Goal: Contribute content: Contribute content

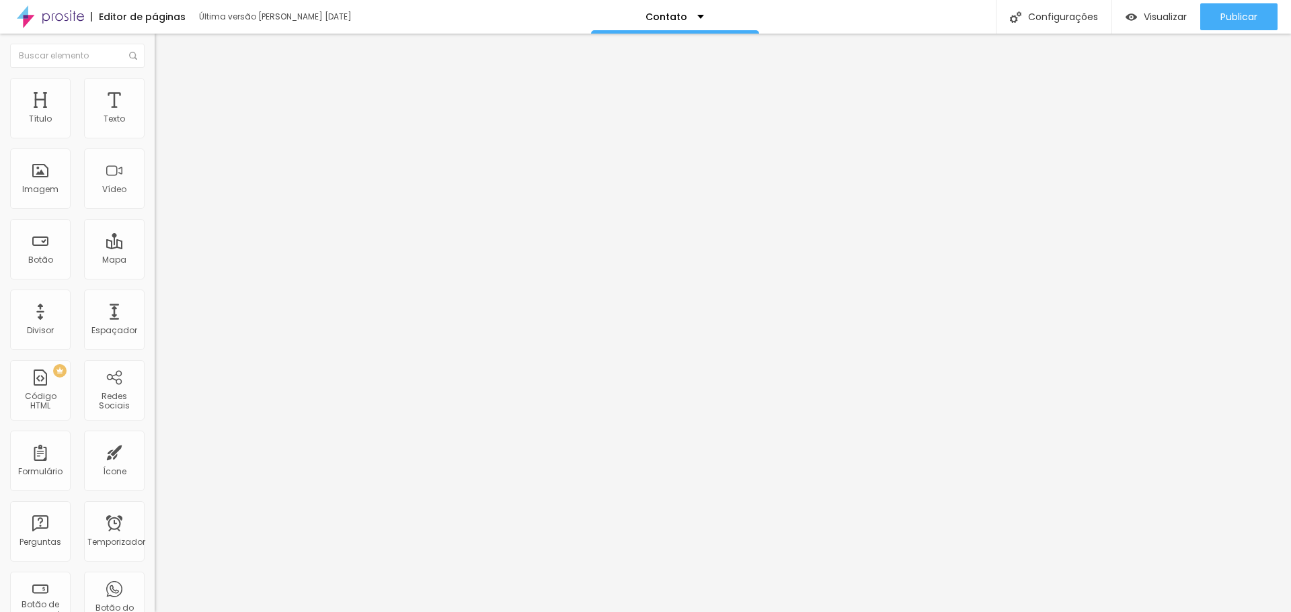
click at [155, 277] on input "[URL][DOMAIN_NAME][PHONE_NUMBER]" at bounding box center [235, 270] width 161 height 13
paste input "[DOMAIN_NAME]/redirect-to-whatsapp/e3d5f276-3810-4726-81bb-c7d739c48ca2/0a3cbd4…"
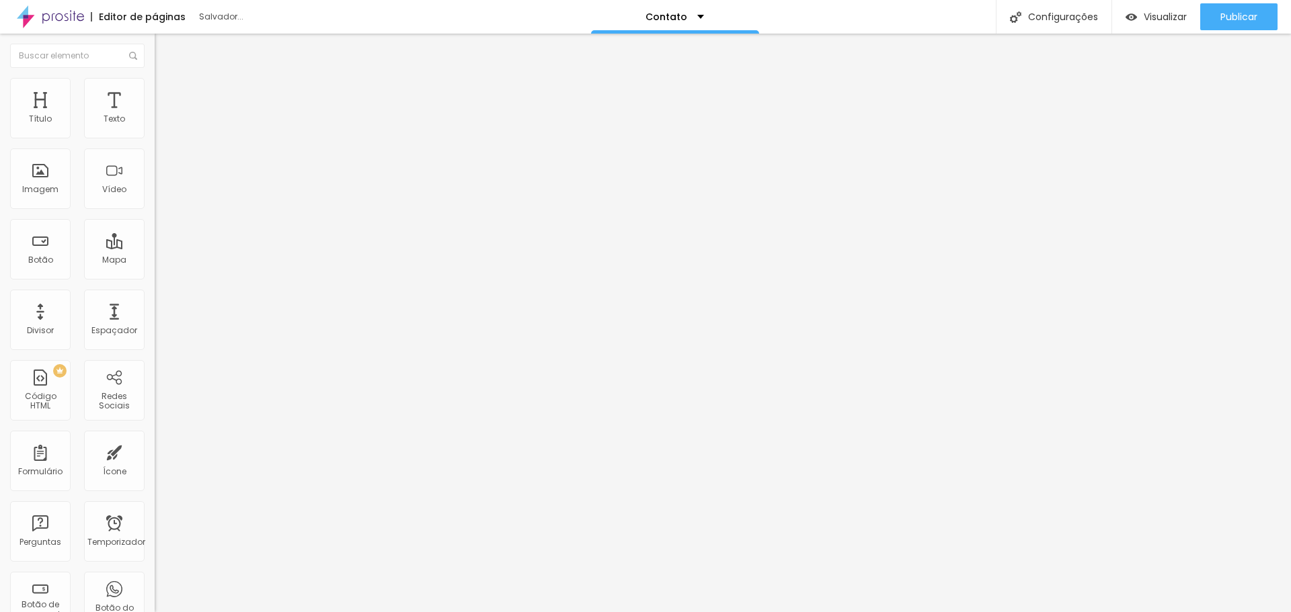
type input "[URL][DOMAIN_NAME]"
click at [155, 393] on div "Editar nulo Conteúdo Estilo Avançado Texto Whatsapp Alinhamento Tamanho Grande …" at bounding box center [232, 323] width 155 height 579
click at [1236, 22] on font "Publicar" at bounding box center [1238, 16] width 37 height 13
click at [163, 116] on font "Trocar imagem" at bounding box center [195, 109] width 65 height 11
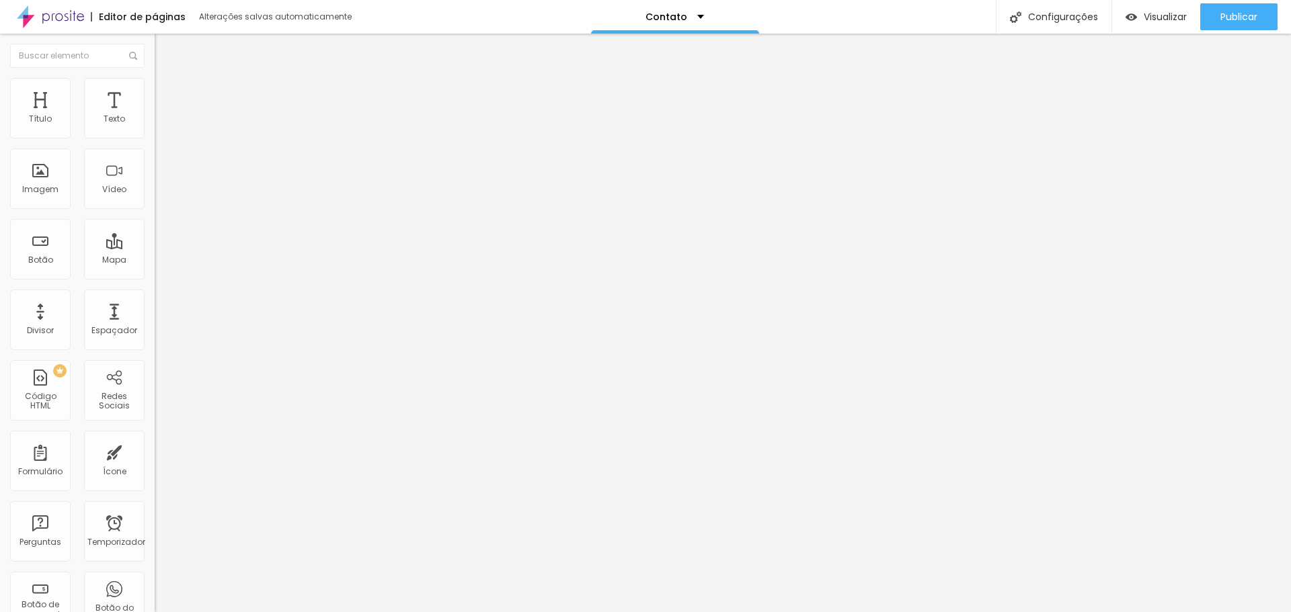
click at [163, 116] on font "Trocar imagem" at bounding box center [195, 109] width 65 height 11
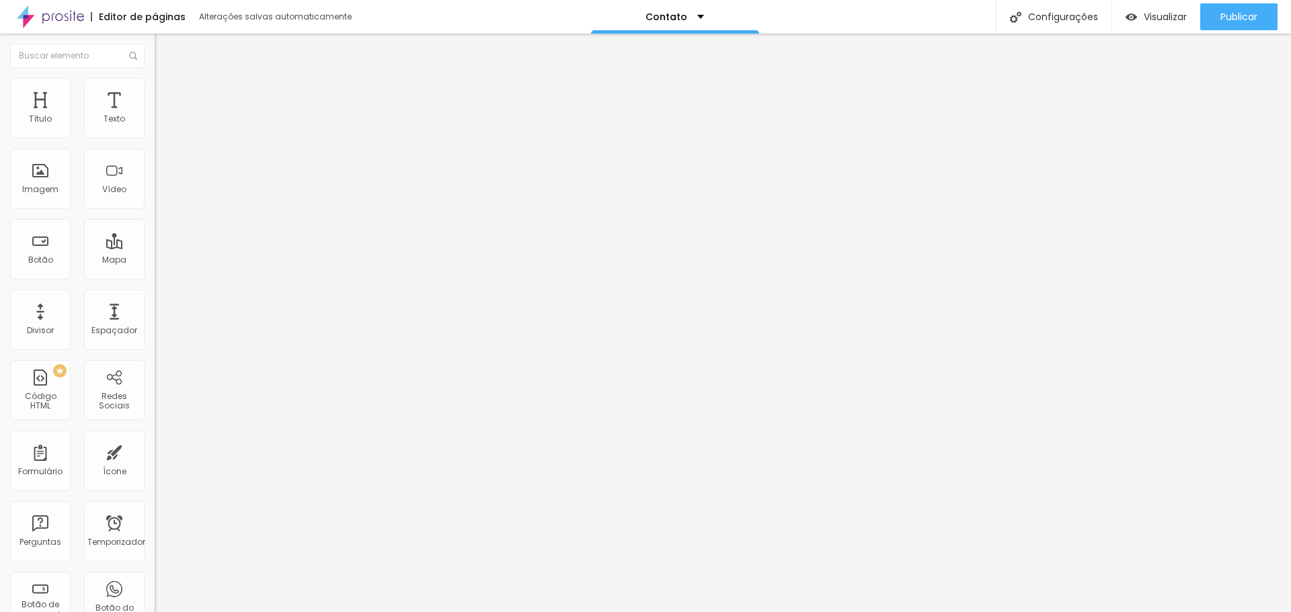
click at [35, 110] on div "Título" at bounding box center [40, 108] width 60 height 60
click at [167, 93] on font "Estilo" at bounding box center [177, 86] width 21 height 11
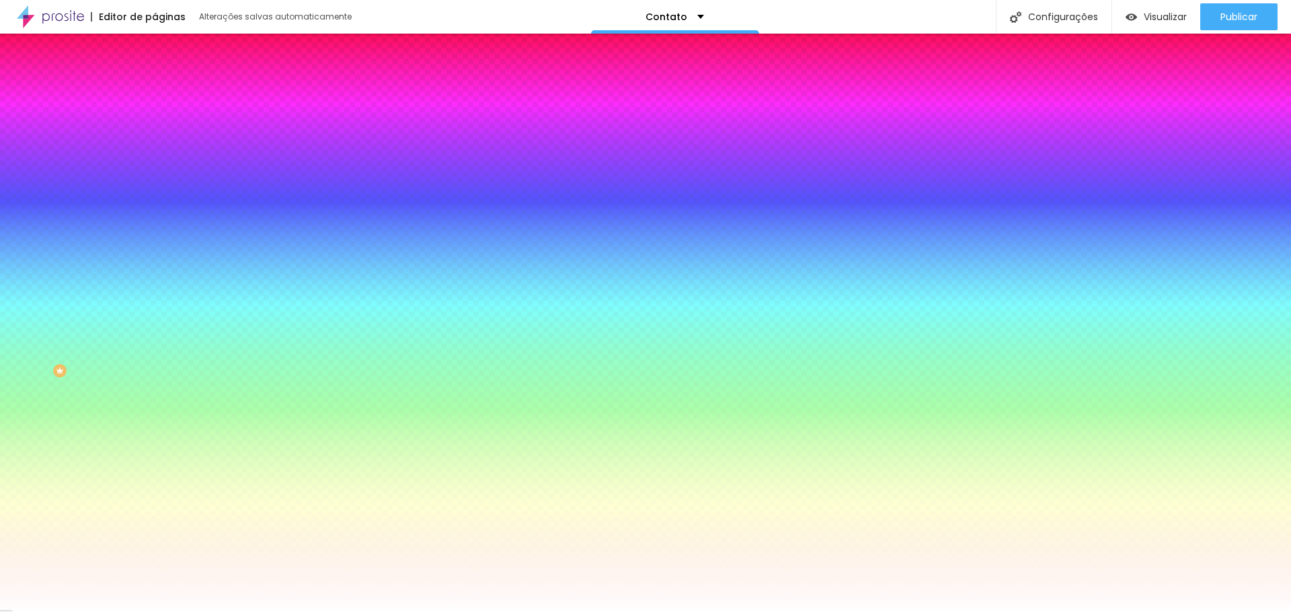
click at [155, 78] on li "Conteúdo" at bounding box center [232, 71] width 155 height 13
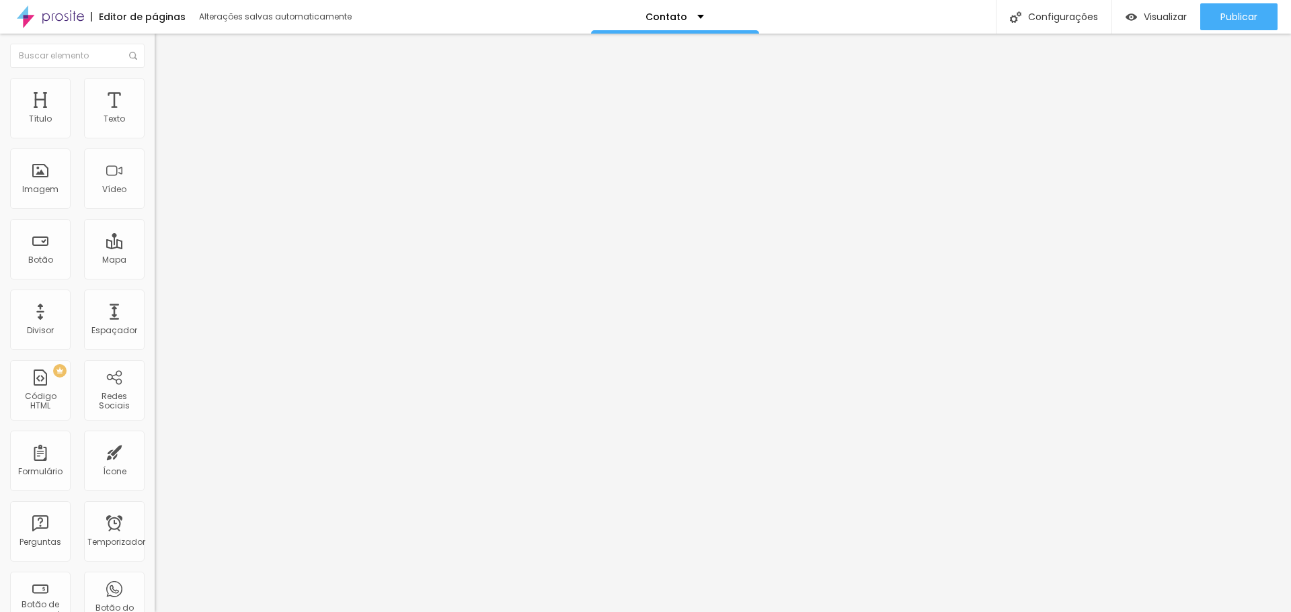
click at [155, 91] on img at bounding box center [161, 97] width 12 height 12
click at [155, 77] on img at bounding box center [161, 71] width 12 height 12
click at [155, 126] on input "Valores de Ensaios" at bounding box center [235, 119] width 161 height 13
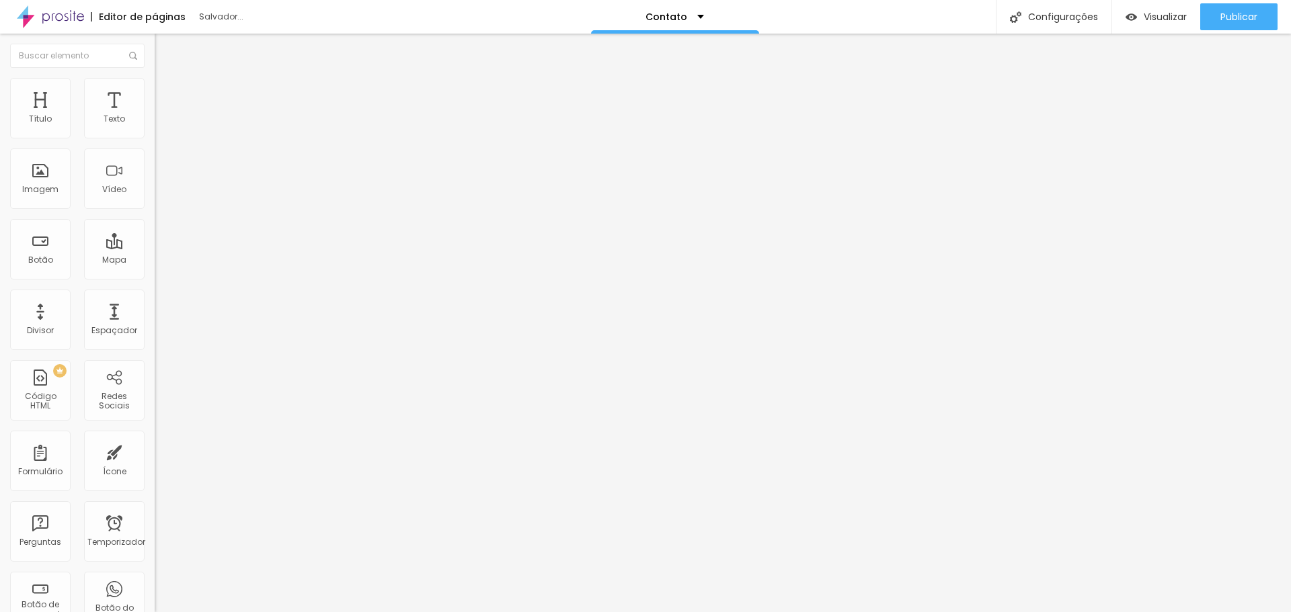
type input "p"
type input "Pinterest"
click at [155, 277] on input "[URL][DOMAIN_NAME]" at bounding box center [235, 270] width 161 height 13
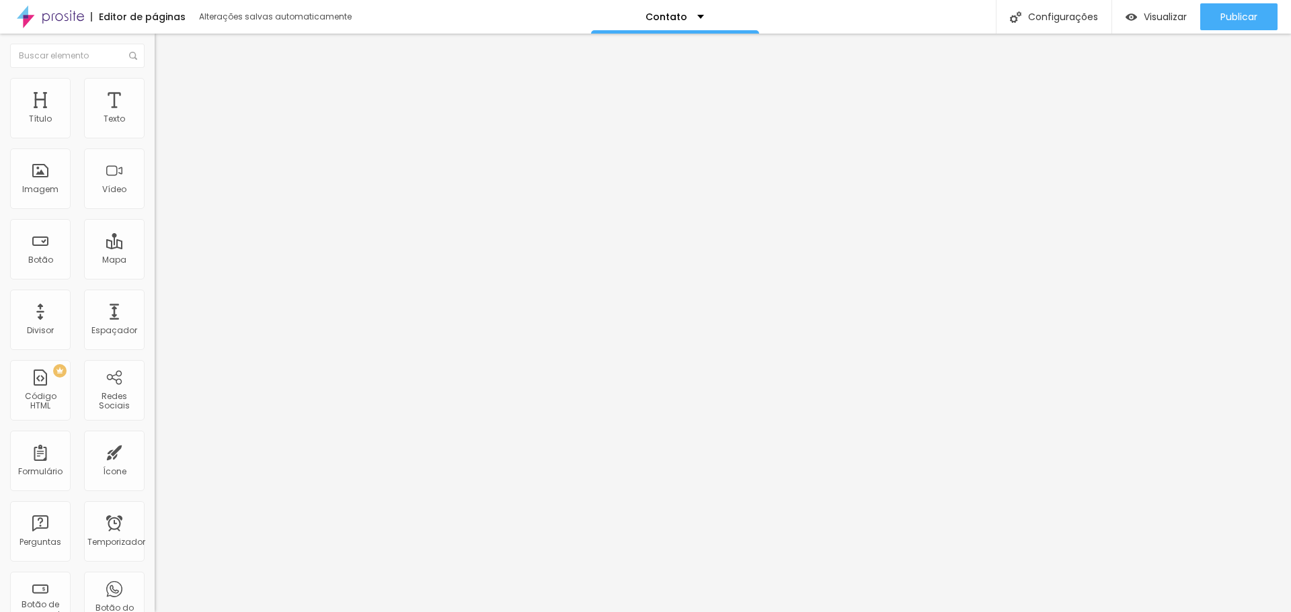
click at [155, 277] on input "[URL][DOMAIN_NAME]" at bounding box center [235, 270] width 161 height 13
paste input "[DOMAIN_NAME][URL]"
type input "[URL][DOMAIN_NAME]"
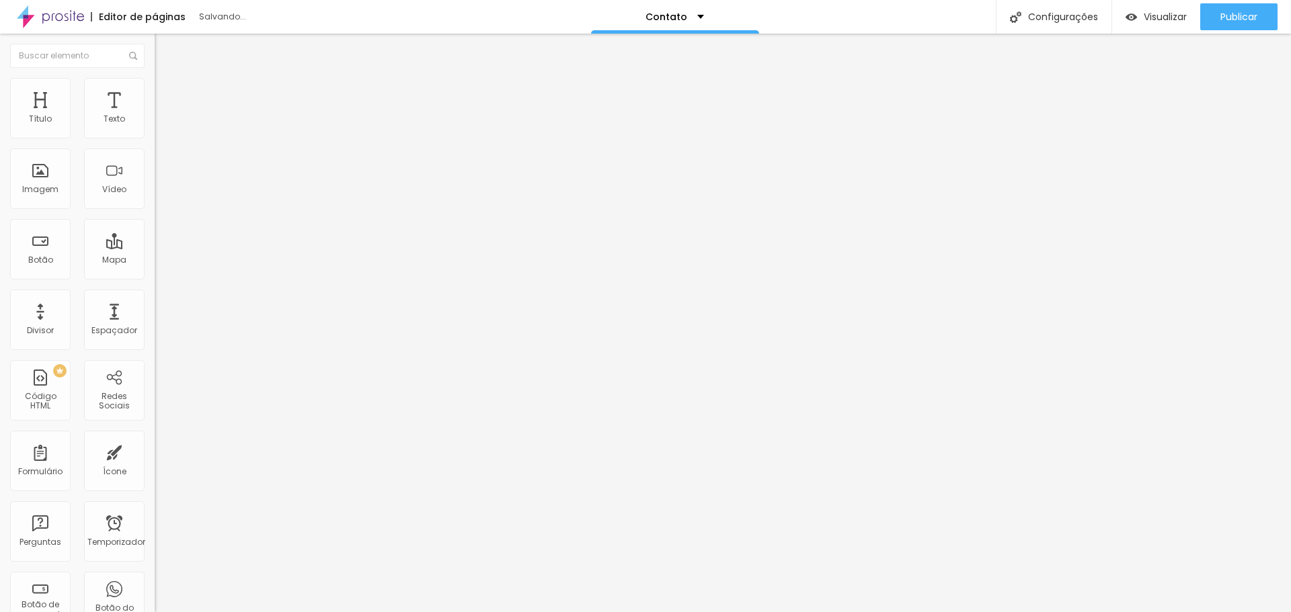
click at [155, 370] on div "Editar nulo Conteúdo Estilo Avançado Texto Pinterest Alinhamento [GEOGRAPHIC_DA…" at bounding box center [232, 323] width 155 height 579
click at [155, 294] on div at bounding box center [232, 294] width 155 height 0
click at [155, 369] on div "Editar nulo Conteúdo Estilo Avançado Texto Pinterest Alinhamento [GEOGRAPHIC_DA…" at bounding box center [232, 323] width 155 height 579
click at [1169, 14] on font "Visualizar" at bounding box center [1164, 16] width 43 height 13
click at [1242, 17] on font "Publicar" at bounding box center [1238, 16] width 37 height 13
